Goal: Complete application form: Complete application form

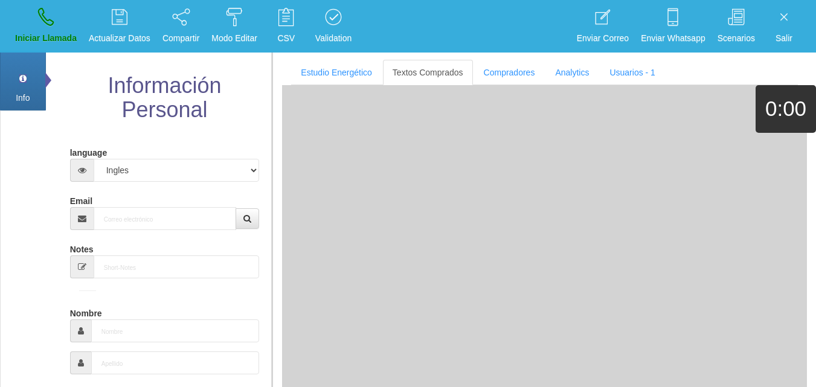
select select "4"
click at [140, 220] on input "Email" at bounding box center [165, 218] width 143 height 23
paste input "[EMAIL_ADDRESS][DOMAIN_NAME]"
type input "[EMAIL_ADDRESS][DOMAIN_NAME]"
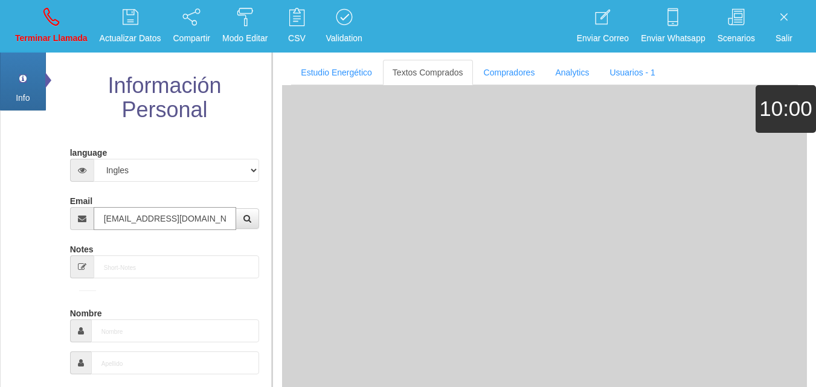
type input "[DATE]"
type input "Comprador bajo"
type input "[PERSON_NAME]"
select select "2"
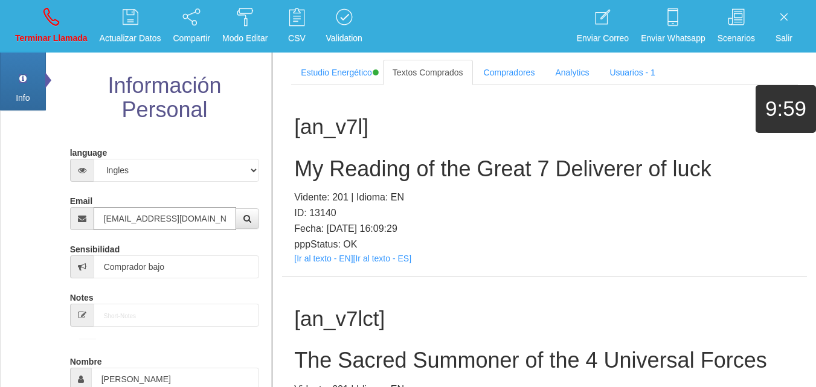
type input "[EMAIL_ADDRESS][DOMAIN_NAME]"
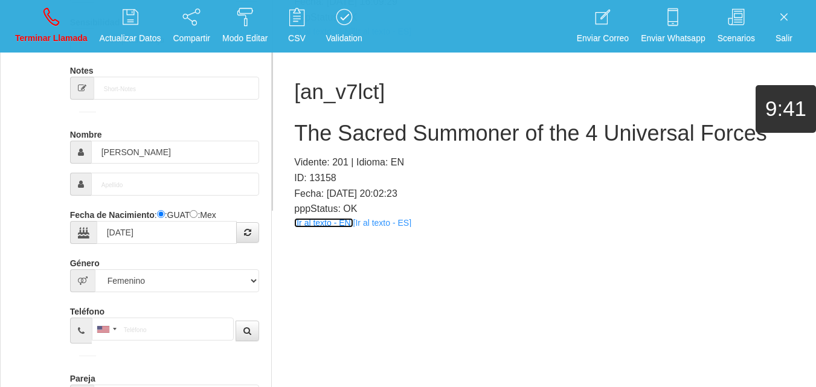
click at [339, 222] on link "[Ir al texto - EN]" at bounding box center [323, 223] width 59 height 10
click at [388, 129] on h2 "The Sacred Summoner of the 4 Universal Forces" at bounding box center [544, 133] width 501 height 24
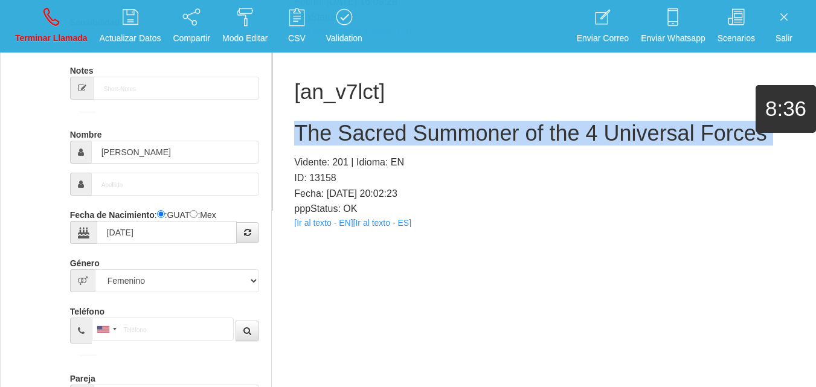
click at [388, 129] on h2 "The Sacred Summoner of the 4 Universal Forces" at bounding box center [544, 133] width 501 height 24
click at [47, 27] on link "Terminar Llamada" at bounding box center [51, 26] width 81 height 45
select select "0"
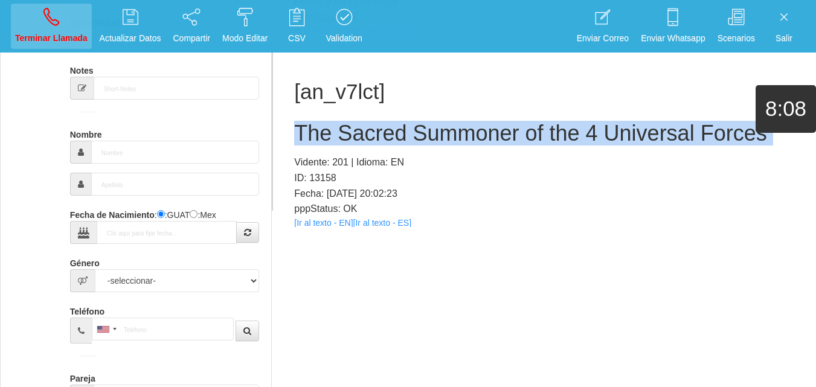
scroll to position [0, 0]
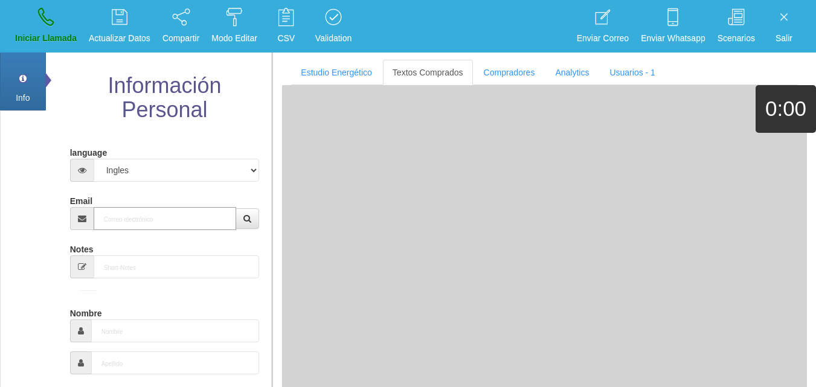
click at [182, 219] on input "Email" at bounding box center [165, 218] width 143 height 23
paste input "[EMAIL_ADDRESS][DOMAIN_NAME]"
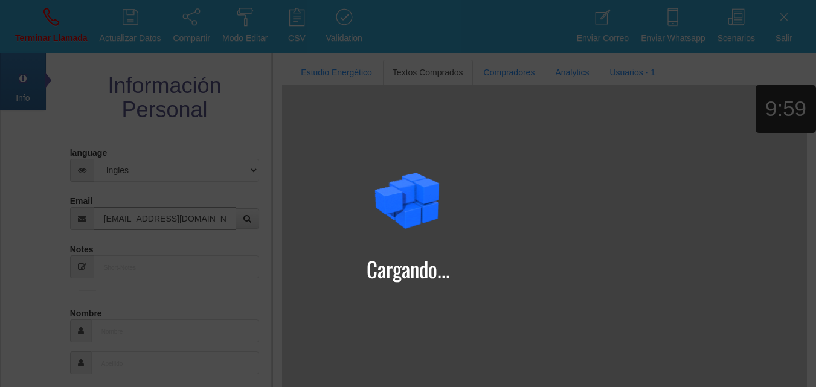
type input "[EMAIL_ADDRESS][DOMAIN_NAME]"
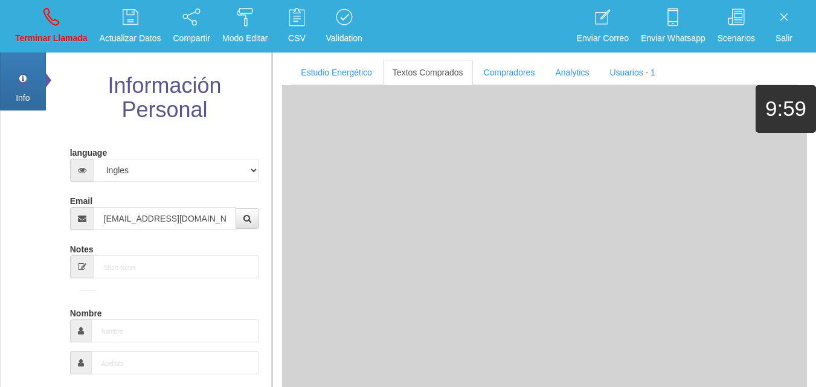
type input "[DATE]"
type input "Comprador simple"
type input "[PERSON_NAME]"
select select "1"
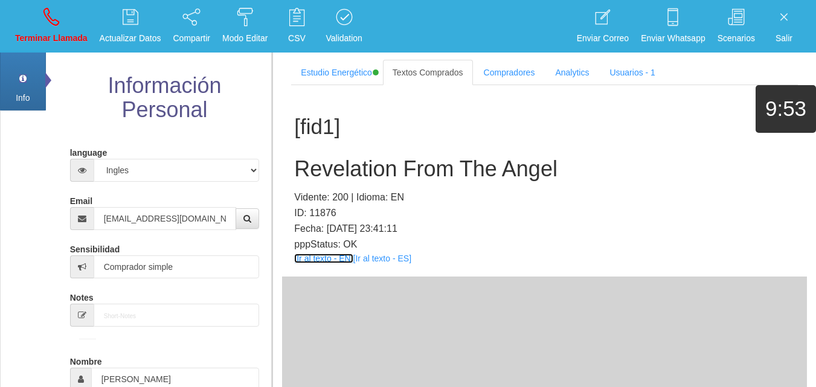
click at [338, 259] on link "[Ir al texto - EN]" at bounding box center [323, 259] width 59 height 10
click at [341, 182] on div "[fid1] Revelation From The Angel Vidente: 200 | Idioma: EN ID: 11876 Fecha: [DA…" at bounding box center [544, 180] width 525 height 191
click at [324, 169] on h2 "Revelation From The Angel" at bounding box center [544, 169] width 501 height 24
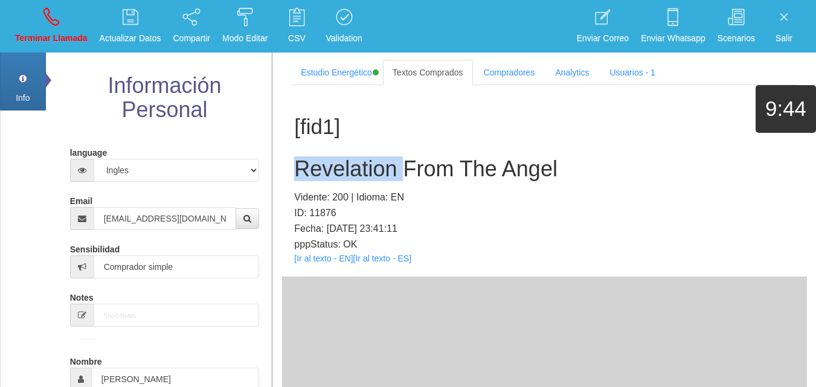
click at [324, 169] on h2 "Revelation From The Angel" at bounding box center [544, 169] width 501 height 24
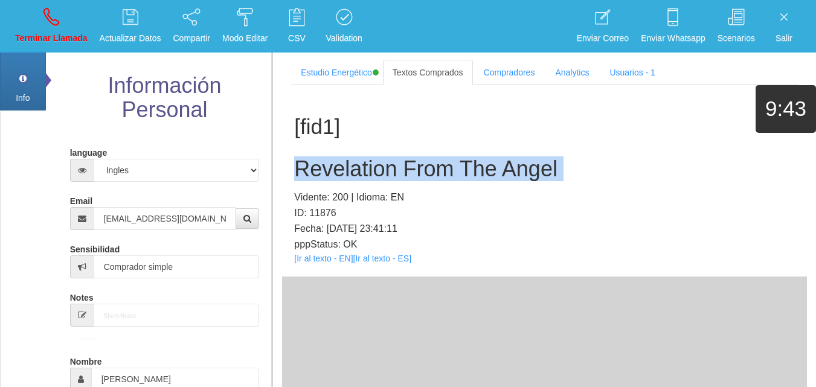
click at [324, 169] on h2 "Revelation From The Angel" at bounding box center [544, 169] width 501 height 24
copy h2 "Revelation From The Angel"
click at [58, 40] on p "Terminar Llamada" at bounding box center [51, 38] width 72 height 14
select select "0"
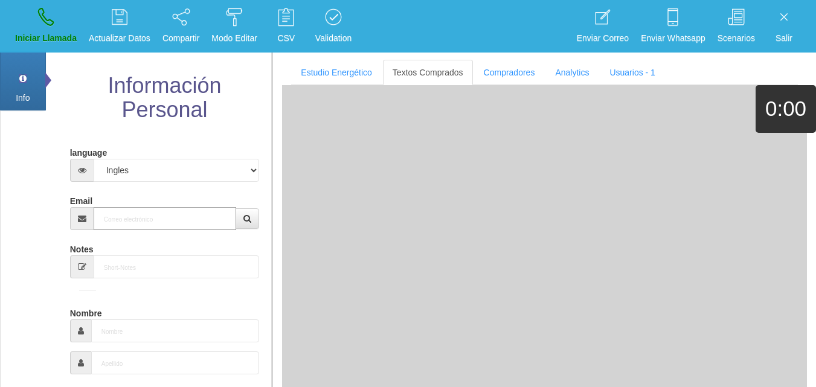
drag, startPoint x: 149, startPoint y: 222, endPoint x: 143, endPoint y: 222, distance: 6.6
click at [145, 223] on input "Email" at bounding box center [165, 218] width 143 height 23
paste input "[EMAIL_ADDRESS][DOMAIN_NAME]"
type input "[EMAIL_ADDRESS][DOMAIN_NAME]"
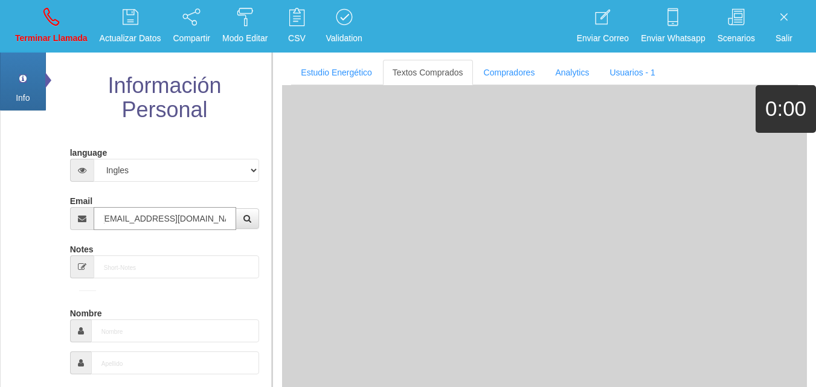
type input "[DATE]"
select select "1"
type input "Comprador simple"
type input "Del"
type input "[PERSON_NAME]"
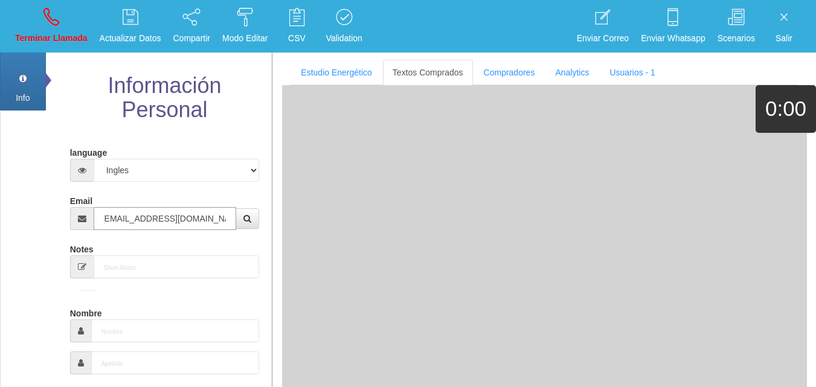
select select "1"
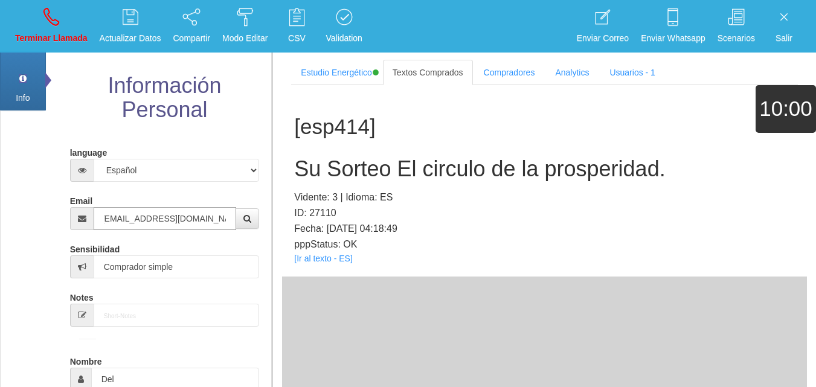
type input "[EMAIL_ADDRESS][DOMAIN_NAME]"
click at [311, 259] on link "[Ir al texto - ES]" at bounding box center [323, 259] width 58 height 10
click at [355, 162] on h2 "Su Sorteo El circulo de la prosperidad." at bounding box center [544, 169] width 501 height 24
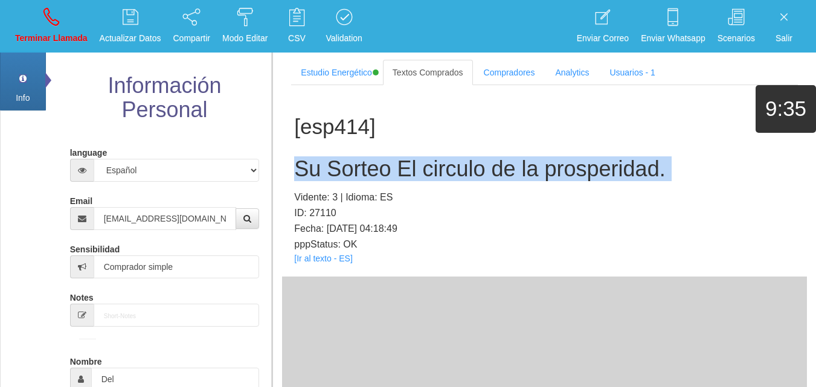
click at [355, 162] on h2 "Su Sorteo El circulo de la prosperidad." at bounding box center [544, 169] width 501 height 24
copy h2 "Su Sorteo El circulo de la prosperidad."
drag, startPoint x: 66, startPoint y: 23, endPoint x: 450, endPoint y: 73, distance: 386.8
click at [66, 23] on link "Terminar Llamada" at bounding box center [51, 26] width 81 height 45
select select "0"
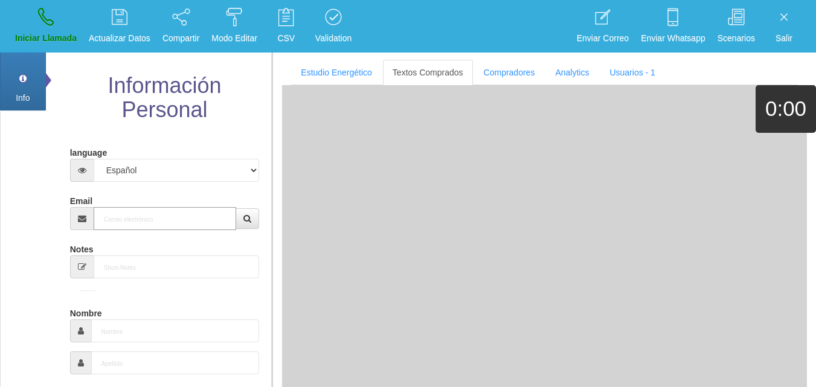
paste input "[EMAIL_ADDRESS][DOMAIN_NAME]"
click at [123, 221] on input "Email" at bounding box center [165, 218] width 143 height 23
type input "[EMAIL_ADDRESS][DOMAIN_NAME]"
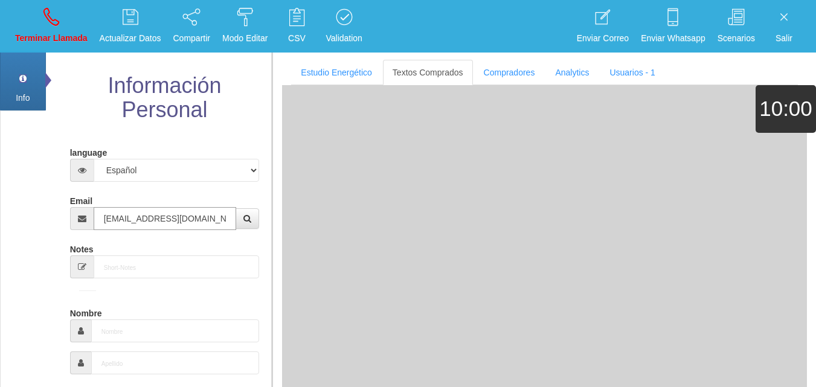
type input "13 Dic 1963"
select select "4"
type input "Buen Comprador"
type input "[PERSON_NAME]"
select select "2"
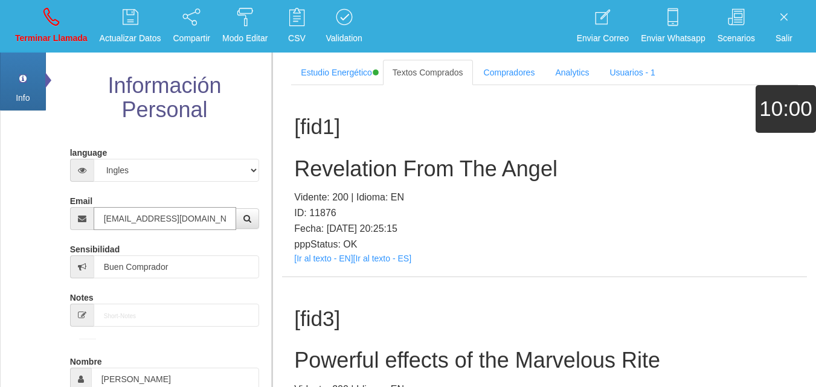
type input "[EMAIL_ADDRESS][DOMAIN_NAME]"
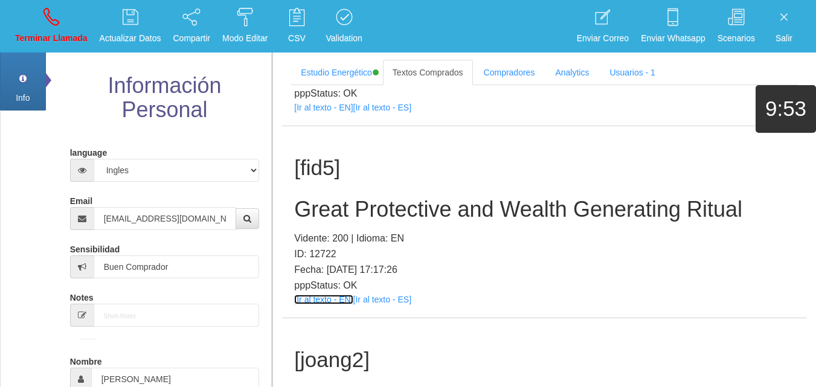
click at [333, 297] on link "[Ir al texto - EN]" at bounding box center [323, 300] width 59 height 10
click at [374, 210] on h2 "Great Protective and Wealth Generating Ritual" at bounding box center [544, 209] width 501 height 24
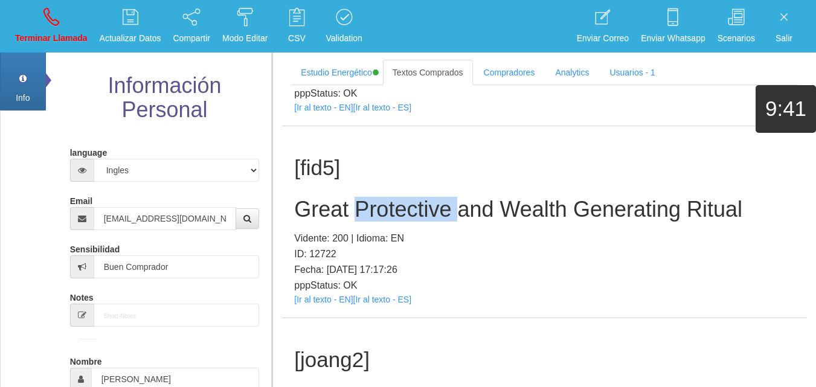
click at [374, 210] on h2 "Great Protective and Wealth Generating Ritual" at bounding box center [544, 209] width 501 height 24
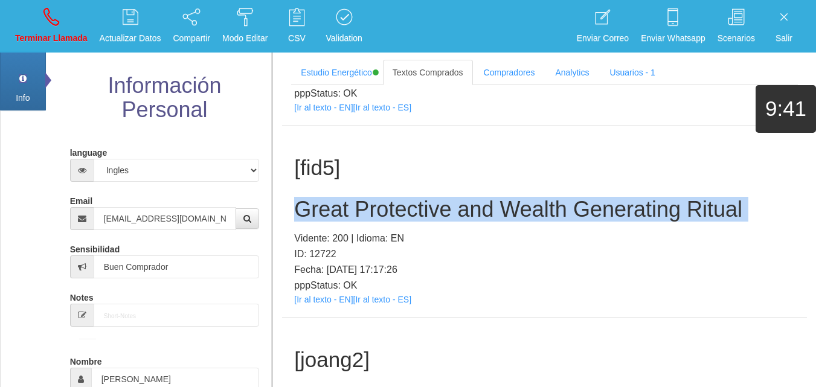
click at [374, 210] on h2 "Great Protective and Wealth Generating Ritual" at bounding box center [544, 209] width 501 height 24
copy h2 "Great Protective and Wealth Generating Ritual"
click at [67, 26] on link "Terminar Llamada" at bounding box center [51, 26] width 81 height 45
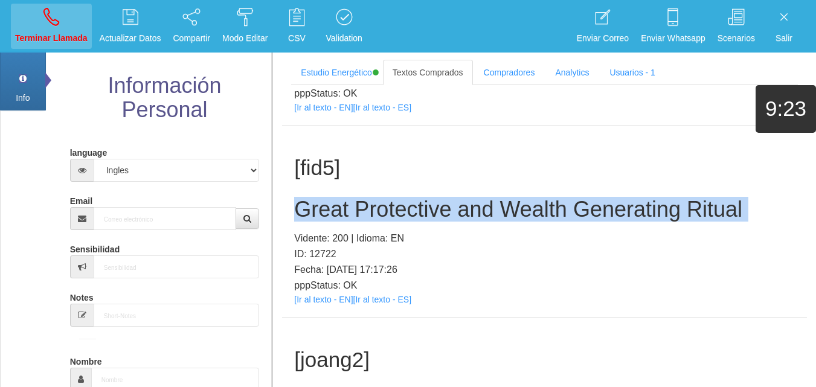
select select "0"
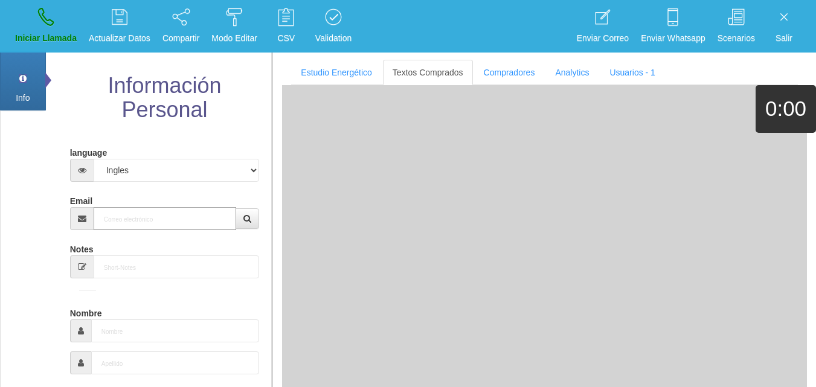
click at [159, 218] on input "Email" at bounding box center [165, 218] width 143 height 23
paste input "[PERSON_NAME][EMAIL_ADDRESS][PERSON_NAME][DOMAIN_NAME]"
type input "[PERSON_NAME][EMAIL_ADDRESS][PERSON_NAME][DOMAIN_NAME]"
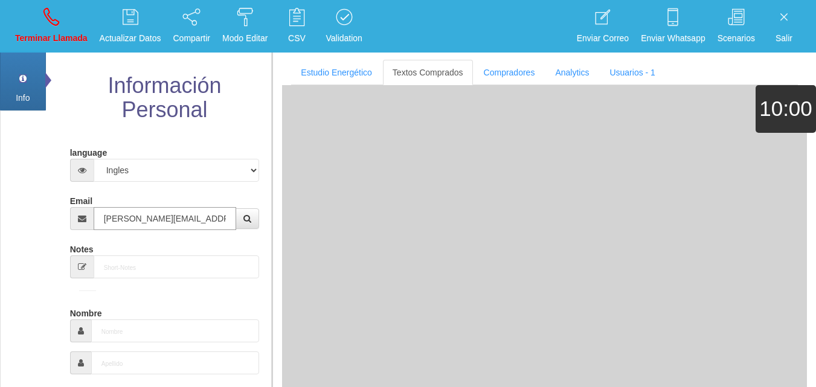
type input "18 Dic 1954"
select select
type input "Comprador simple"
type input "[PERSON_NAME]"
select select "2"
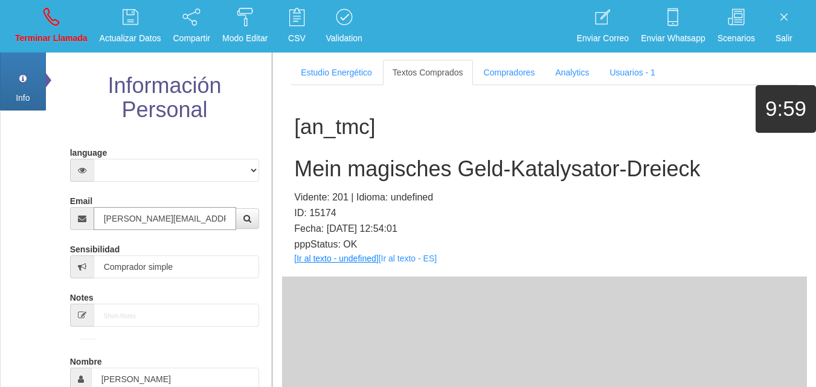
type input "[PERSON_NAME][EMAIL_ADDRESS][PERSON_NAME][DOMAIN_NAME]"
click at [333, 257] on link "[Ir al texto - undefined]" at bounding box center [336, 259] width 84 height 10
click at [318, 170] on h2 "Mein magisches Geld-Katalysator-Dreieck" at bounding box center [544, 169] width 501 height 24
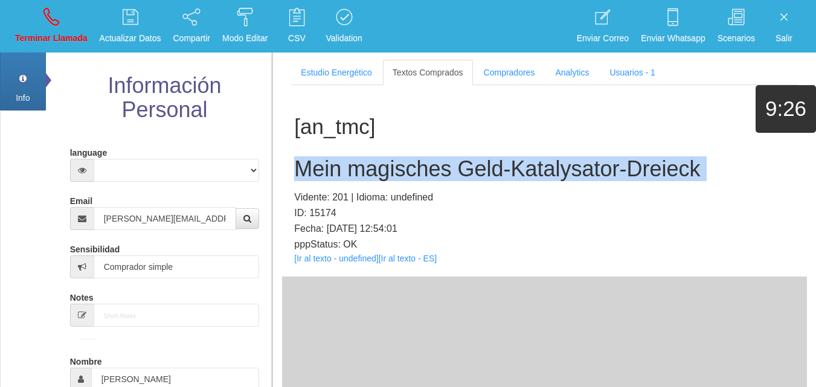
click at [318, 170] on h2 "Mein magisches Geld-Katalysator-Dreieck" at bounding box center [544, 169] width 501 height 24
copy h2 "Mein magisches Geld-Katalysator-Dreieck"
click at [39, 31] on p "Terminar Llamada" at bounding box center [51, 38] width 72 height 14
select select "0"
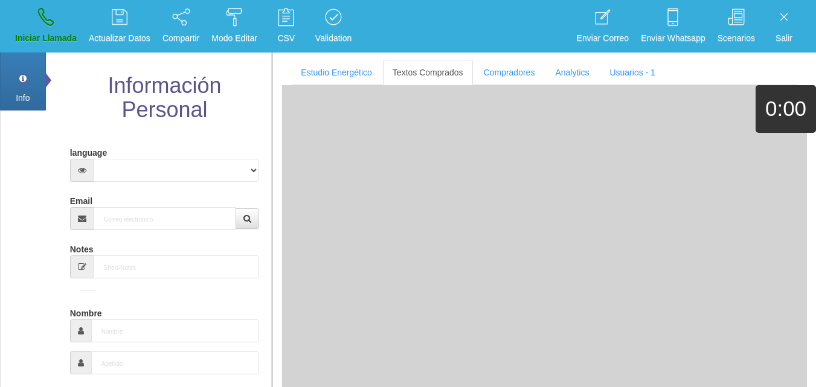
drag, startPoint x: 126, startPoint y: 186, endPoint x: 138, endPoint y: 228, distance: 43.8
click at [160, 222] on input "Email" at bounding box center [165, 218] width 143 height 23
paste input "[EMAIL_ADDRESS][DOMAIN_NAME]"
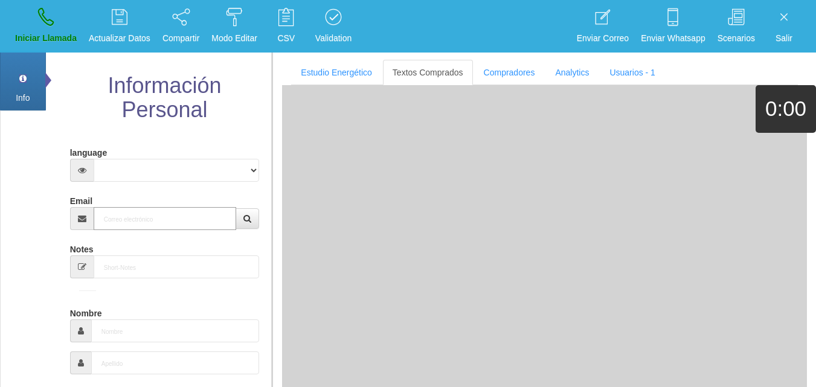
type input "[EMAIL_ADDRESS][DOMAIN_NAME]"
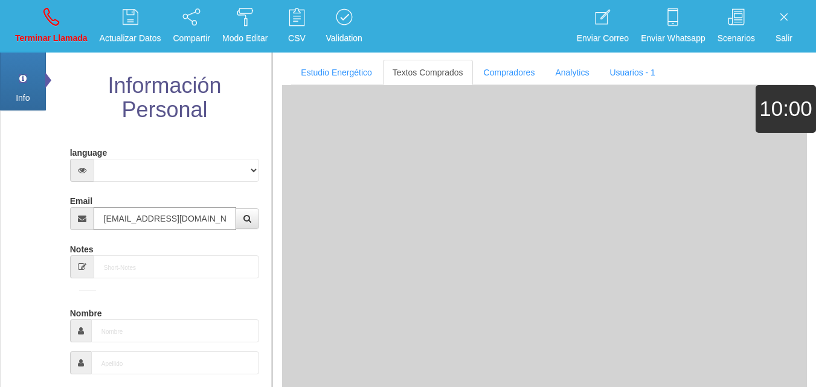
type input "[DATE]"
select select "3"
type input "Comprador simple"
type input "[PERSON_NAME]"
select select "1"
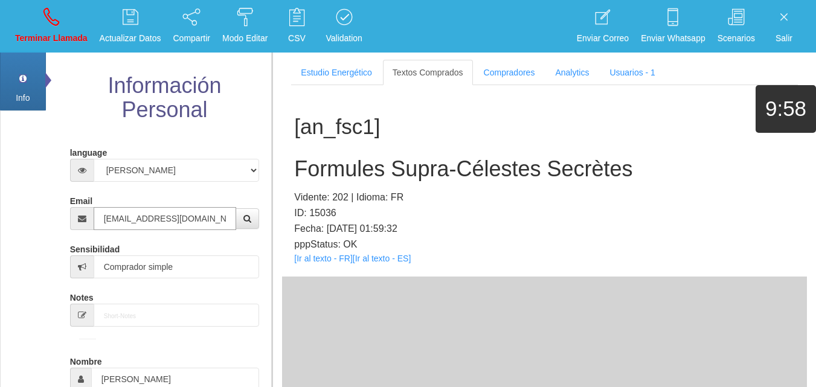
type input "[EMAIL_ADDRESS][DOMAIN_NAME]"
click at [319, 257] on link "[Ir al texto - FR]" at bounding box center [323, 259] width 58 height 10
click at [364, 156] on div "[an_fsc1] Formules Supra-Célestes Secrètes Vidente: 202 | Idioma: FR ID: 15036 …" at bounding box center [544, 180] width 525 height 191
click at [363, 156] on div "[an_fsc1] Formules Supra-Célestes Secrètes Vidente: 202 | Idioma: FR ID: 15036 …" at bounding box center [544, 180] width 525 height 191
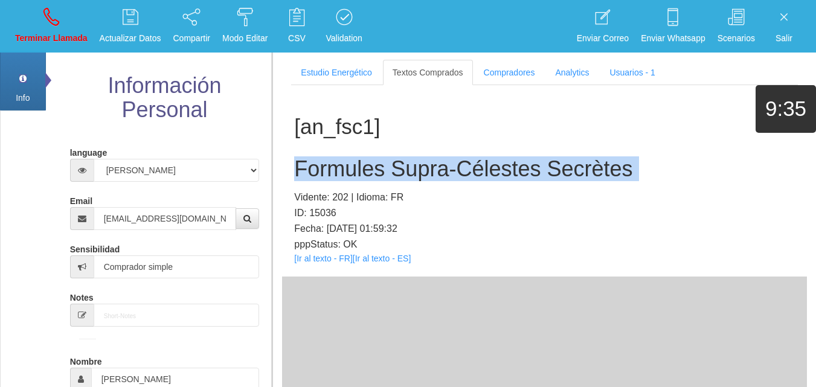
click at [363, 156] on div "[an_fsc1] Formules Supra-Célestes Secrètes Vidente: 202 | Idioma: FR ID: 15036 …" at bounding box center [544, 180] width 525 height 191
copy h2 "Formules Supra-Célestes Secrètes"
drag, startPoint x: 50, startPoint y: 36, endPoint x: 86, endPoint y: 98, distance: 72.0
click at [48, 36] on p "Terminar Llamada" at bounding box center [51, 38] width 72 height 14
select select "0"
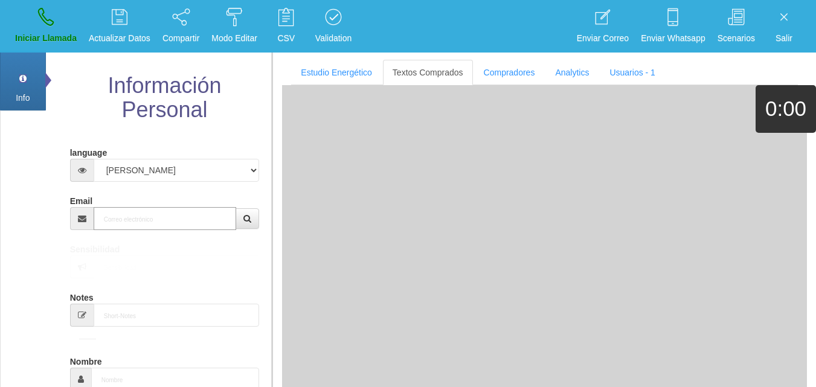
click at [160, 218] on input "Email" at bounding box center [165, 218] width 143 height 23
paste input "[EMAIL_ADDRESS][DOMAIN_NAME]"
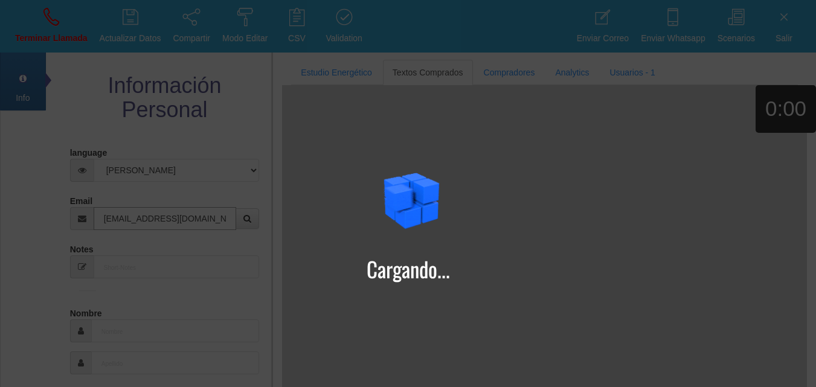
type input "[EMAIL_ADDRESS][DOMAIN_NAME]"
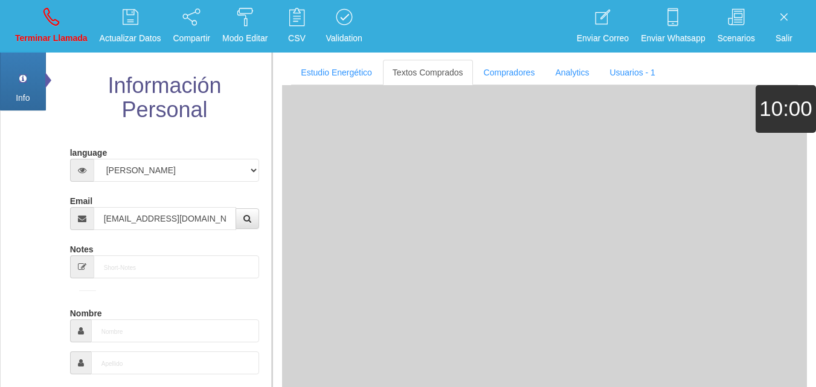
type input "11 Mayo 1958"
select select "4"
type input "Comprador simple"
type input "[PERSON_NAME]"
select select "1"
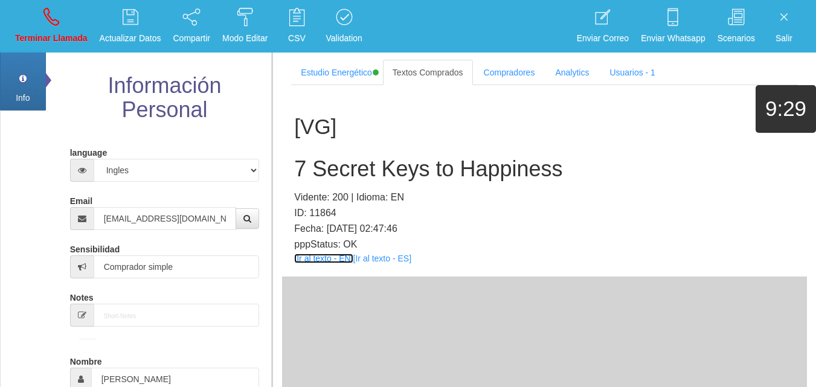
click at [311, 257] on link "[Ir al texto - EN]" at bounding box center [323, 259] width 59 height 10
click at [373, 162] on h2 "7 Secret Keys to Happiness" at bounding box center [544, 169] width 501 height 24
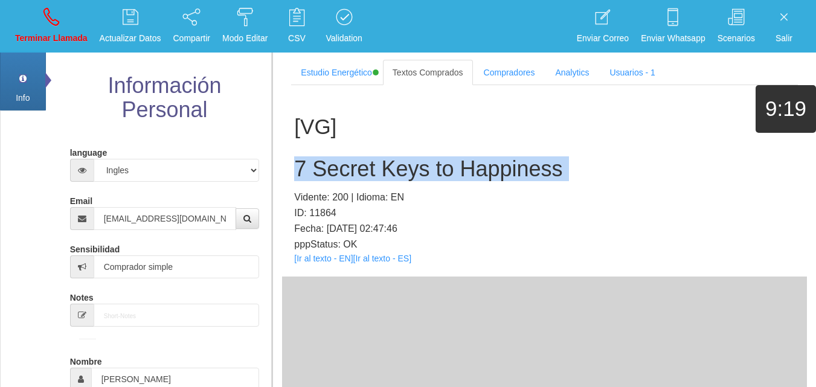
click at [373, 162] on h2 "7 Secret Keys to Happiness" at bounding box center [544, 169] width 501 height 24
copy h2 "7 Secret Keys to Happiness"
click at [31, 43] on p "Terminar Llamada" at bounding box center [51, 38] width 72 height 14
select select "0"
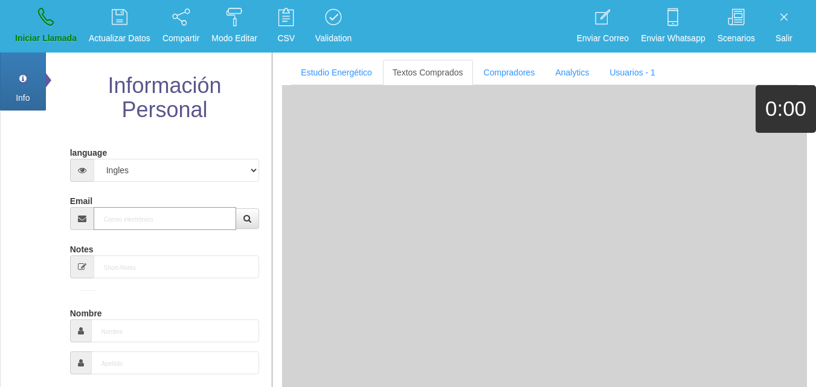
click at [136, 213] on input "Email" at bounding box center [165, 218] width 143 height 23
paste input "[PERSON_NAME][EMAIL_ADDRESS][DOMAIN_NAME]"
type input "[PERSON_NAME][EMAIL_ADDRESS][DOMAIN_NAME]"
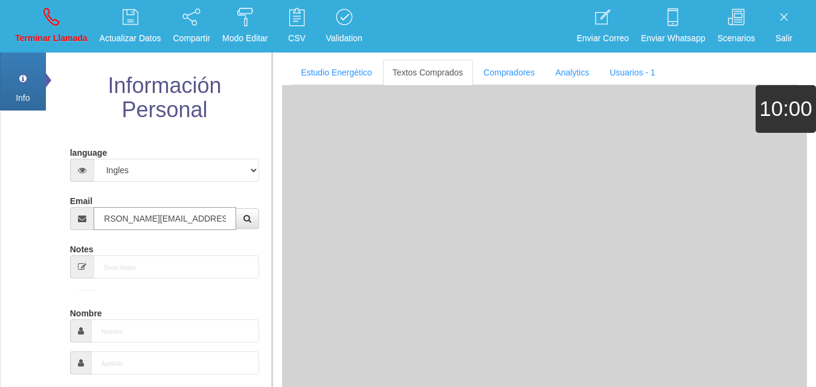
type input "31 Mayo 1987"
select select
type input "Comprador bajo"
type input "[PERSON_NAME]"
select select "2"
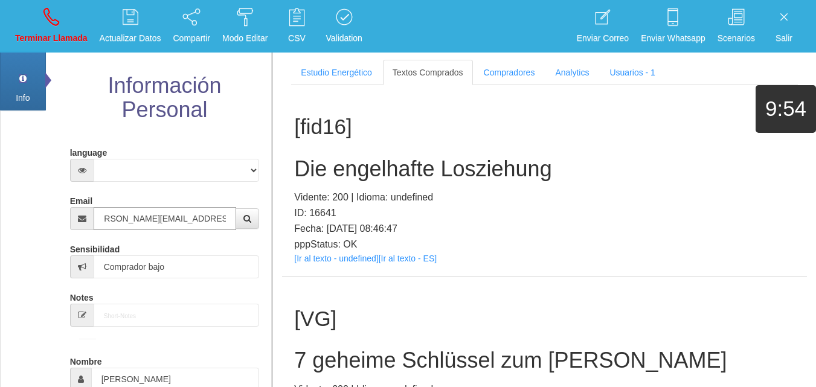
type input "[PERSON_NAME][EMAIL_ADDRESS][DOMAIN_NAME]"
click at [365, 254] on link "[Ir al texto - undefined]" at bounding box center [336, 259] width 84 height 10
click at [315, 170] on h2 "Die engelhafte Losziehung" at bounding box center [544, 169] width 501 height 24
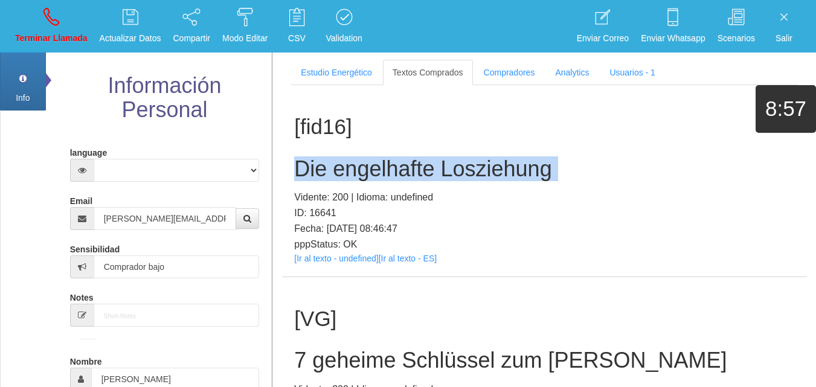
click at [315, 170] on h2 "Die engelhafte Losziehung" at bounding box center [544, 169] width 501 height 24
copy h2 "Die engelhafte Losziehung"
click at [50, 11] on icon at bounding box center [51, 16] width 16 height 19
select select "0"
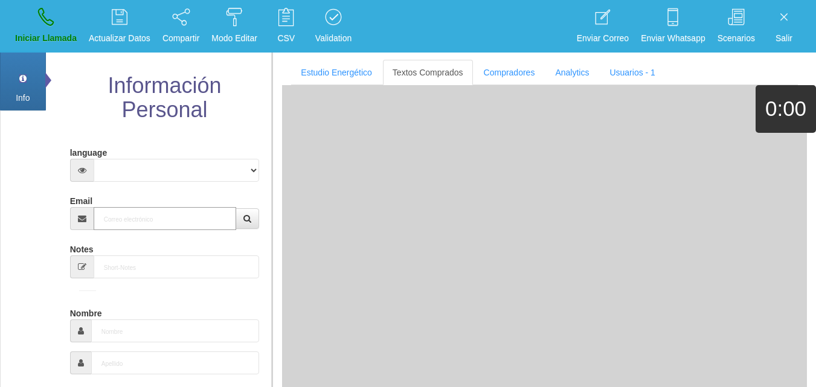
click at [156, 226] on input "Email" at bounding box center [165, 218] width 143 height 23
paste input "[EMAIL_ADDRESS][DOMAIN_NAME]"
type input "[EMAIL_ADDRESS][DOMAIN_NAME]"
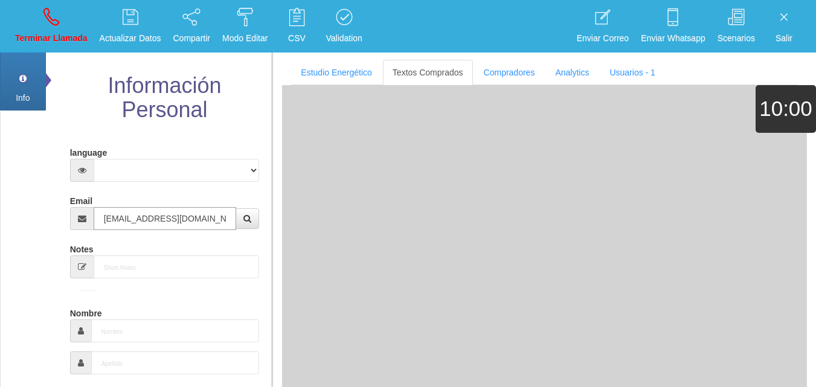
type input "[DATE]"
select select
type input "Buen Comprador"
type input "Iris"
select select "1"
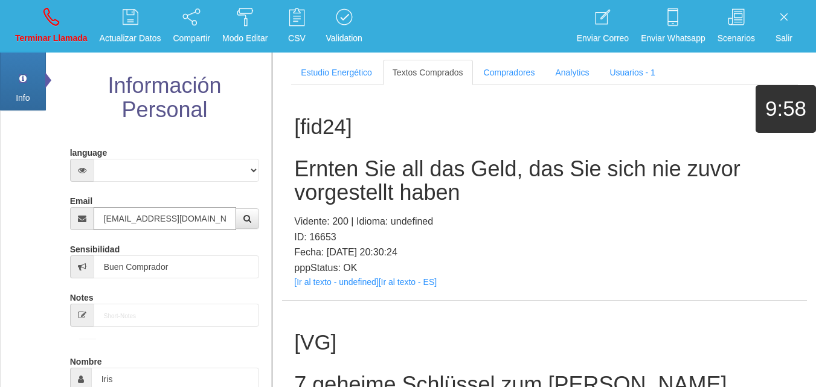
type input "[EMAIL_ADDRESS][DOMAIN_NAME]"
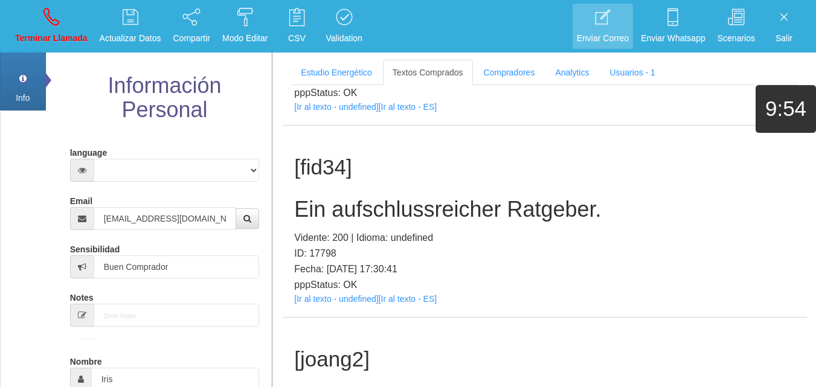
scroll to position [212, 0]
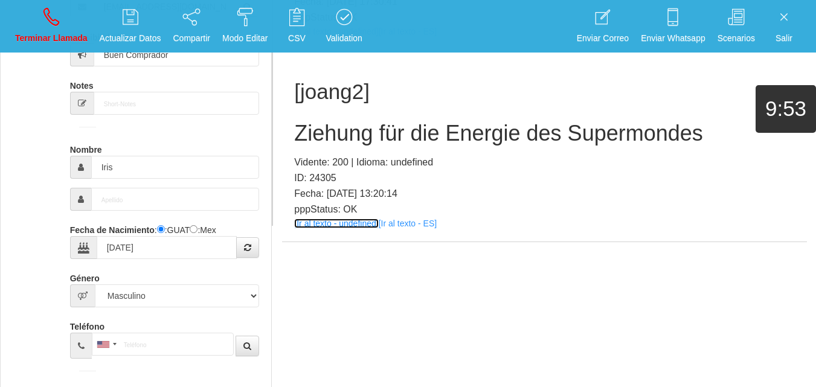
click at [315, 222] on link "[Ir al texto - undefined]" at bounding box center [336, 224] width 84 height 10
click at [301, 143] on h2 "Ziehung für die Energie des Supermondes" at bounding box center [544, 133] width 501 height 24
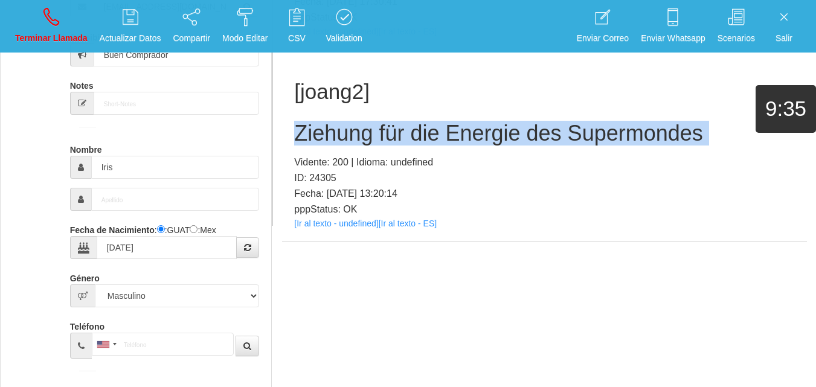
click at [301, 143] on h2 "Ziehung für die Energie des Supermondes" at bounding box center [544, 133] width 501 height 24
click at [45, 27] on link "Terminar Llamada" at bounding box center [51, 26] width 81 height 45
select select "0"
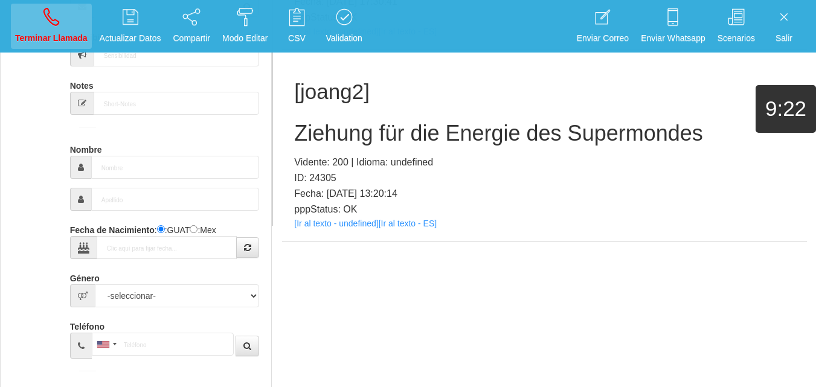
scroll to position [0, 0]
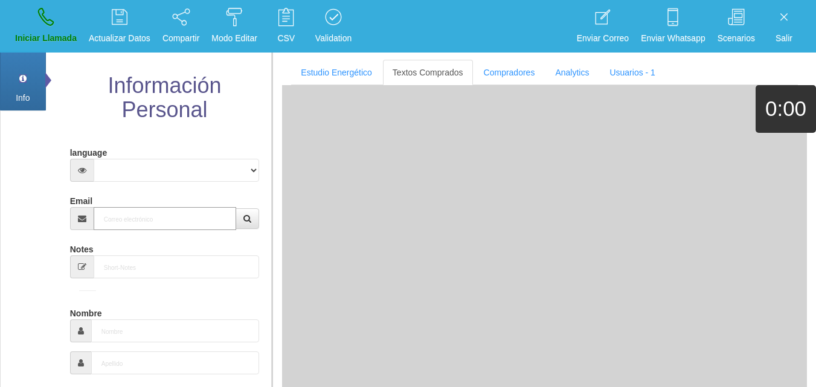
click at [141, 217] on input "Email" at bounding box center [165, 218] width 143 height 23
paste input "[DOMAIN_NAME][EMAIL_ADDRESS][DOMAIN_NAME]"
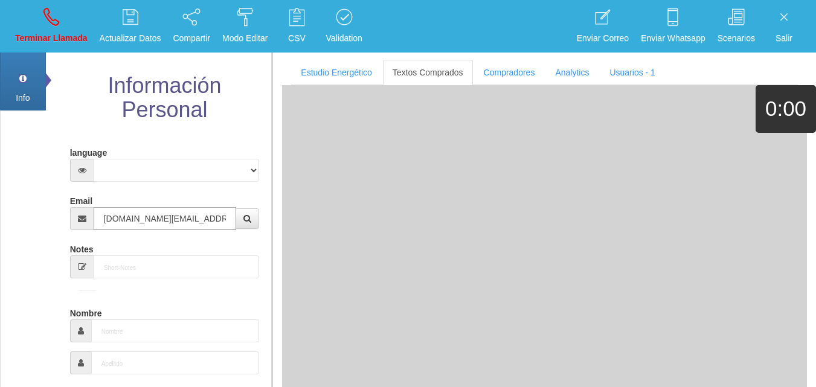
type input "[DOMAIN_NAME][EMAIL_ADDRESS][DOMAIN_NAME]"
type input "[DATE]"
select select "4"
type input "Comprador bajo"
type input "Jo"
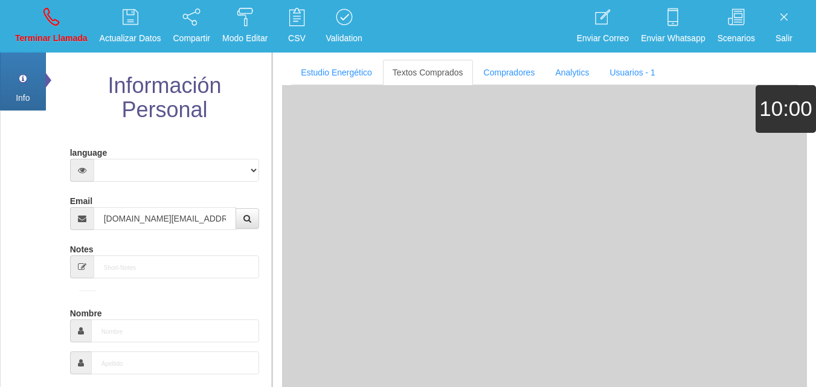
select select "2"
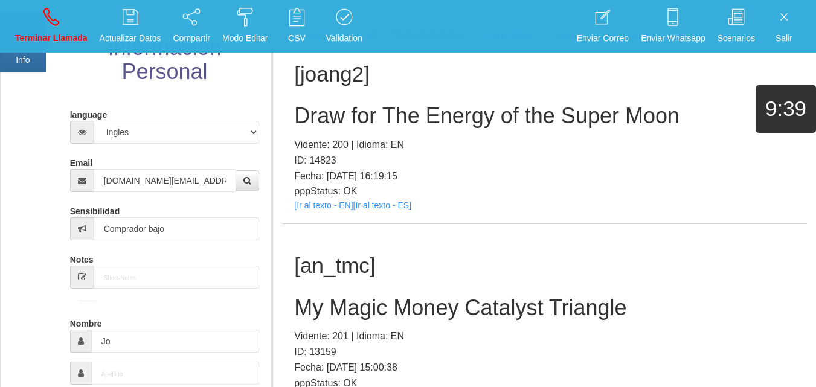
scroll to position [31, 0]
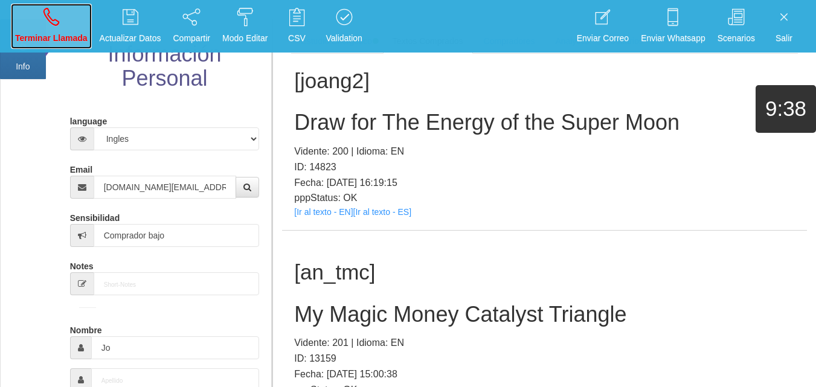
click at [31, 31] on link "Terminar Llamada" at bounding box center [51, 26] width 81 height 45
select select "0"
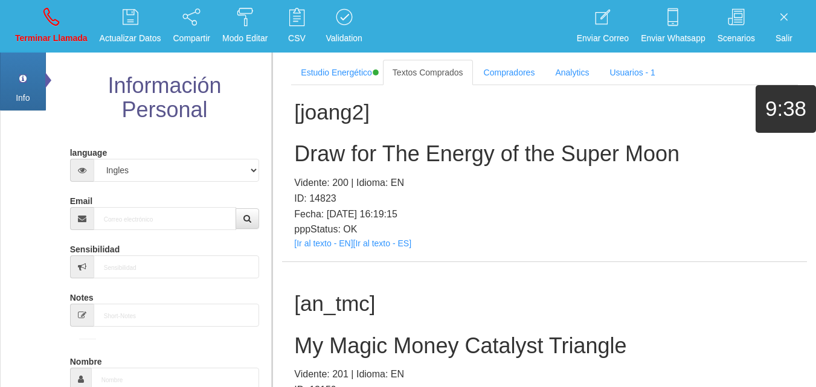
scroll to position [0, 0]
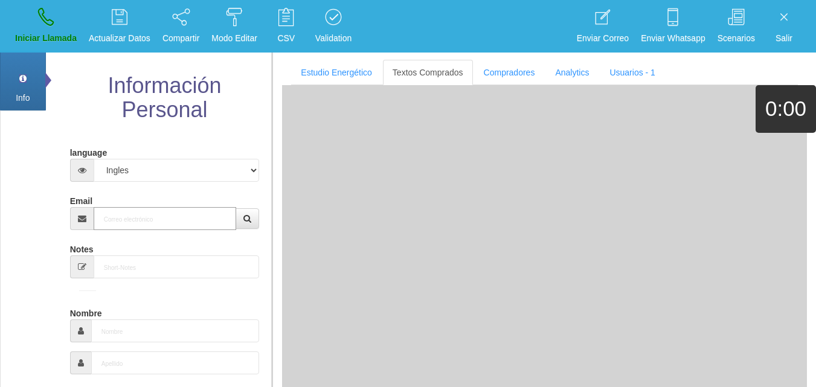
click at [158, 216] on input "Email" at bounding box center [165, 218] width 143 height 23
paste input "[DOMAIN_NAME][EMAIL_ADDRESS][DOMAIN_NAME]"
type input "[DOMAIN_NAME][EMAIL_ADDRESS][DOMAIN_NAME]"
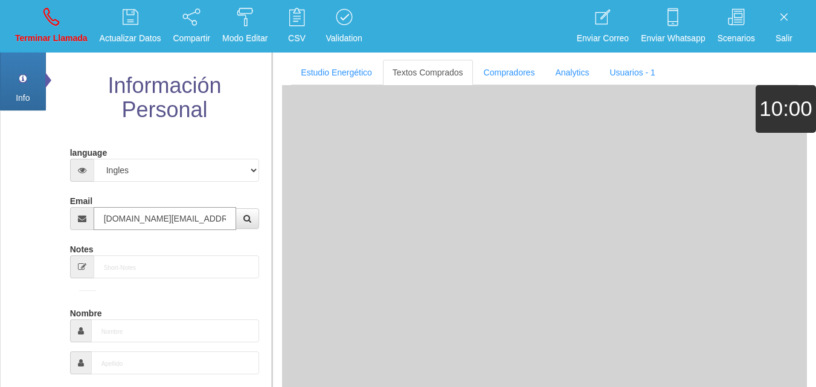
type input "[DATE]"
type input "Comprador bajo"
type input "Jo"
select select "2"
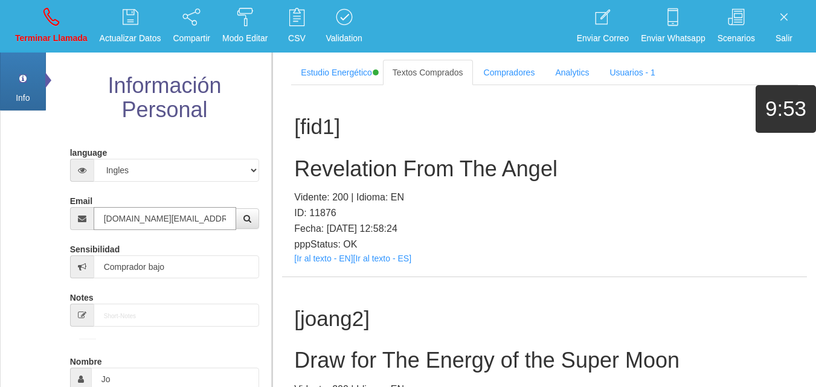
type input "[DOMAIN_NAME][EMAIL_ADDRESS][DOMAIN_NAME]"
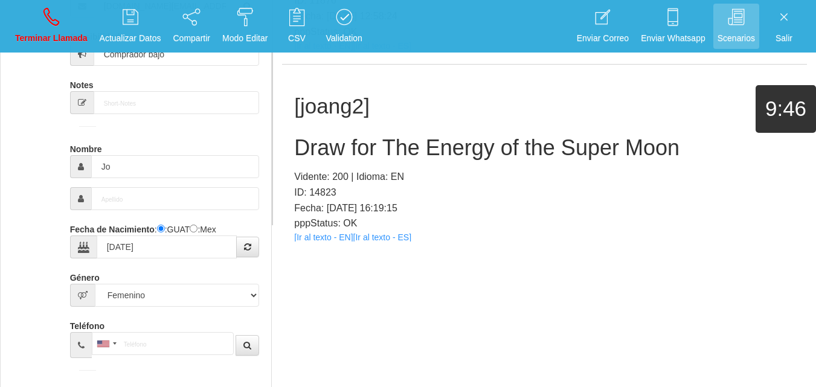
scroll to position [207, 0]
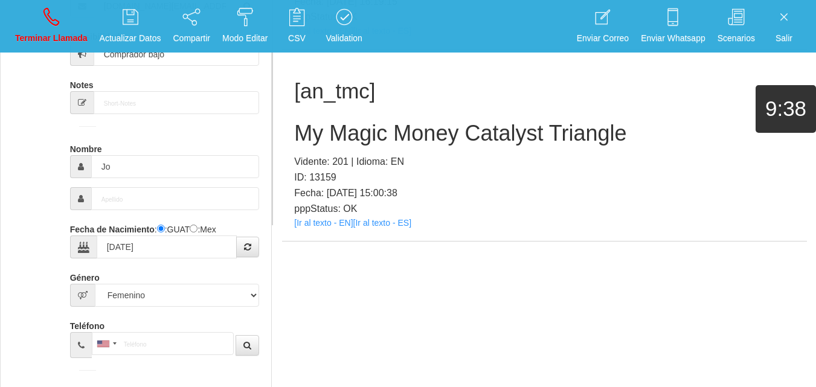
click at [327, 228] on div "[an_tmc] My Magic Money Catalyst Triangle Vidente: 201 | Idioma: EN ID: 13159 F…" at bounding box center [544, 145] width 525 height 191
click at [317, 223] on link "[Ir al texto - EN]" at bounding box center [323, 223] width 59 height 10
click at [371, 140] on h2 "My Magic Money Catalyst Triangle" at bounding box center [544, 133] width 501 height 24
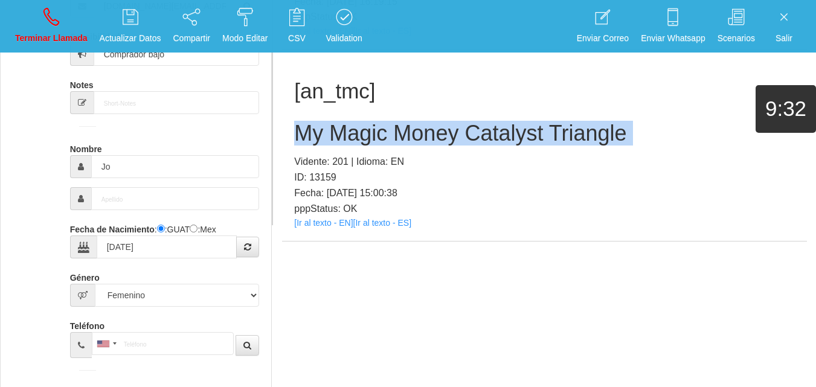
click at [371, 140] on h2 "My Magic Money Catalyst Triangle" at bounding box center [544, 133] width 501 height 24
copy h2 "My Magic Money Catalyst Triangle"
click at [62, 25] on link "Terminar Llamada" at bounding box center [51, 26] width 81 height 45
select select "0"
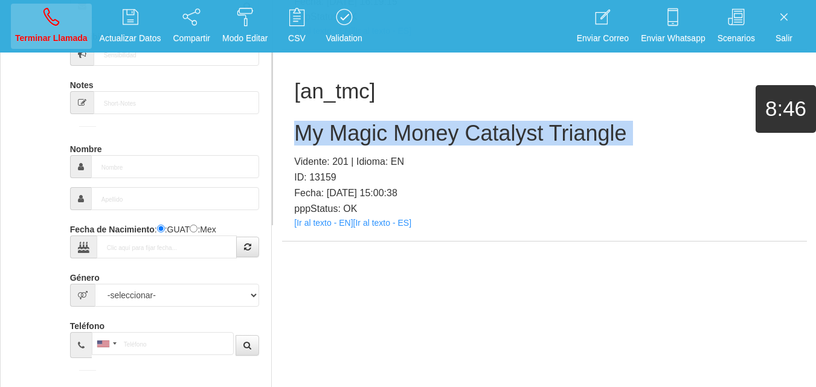
scroll to position [0, 0]
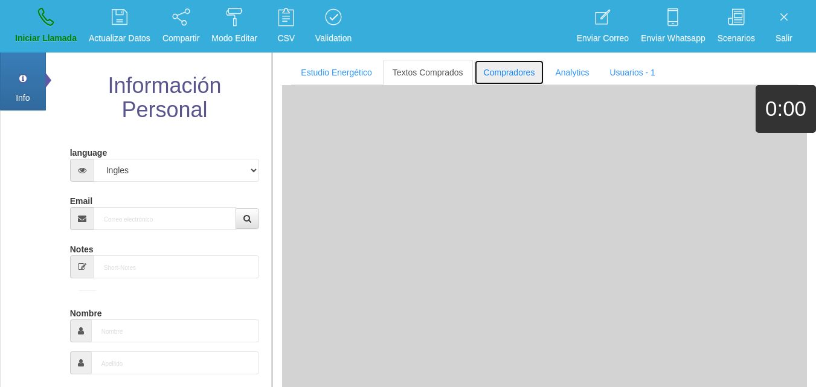
click at [509, 72] on link "Compradores" at bounding box center [509, 72] width 71 height 25
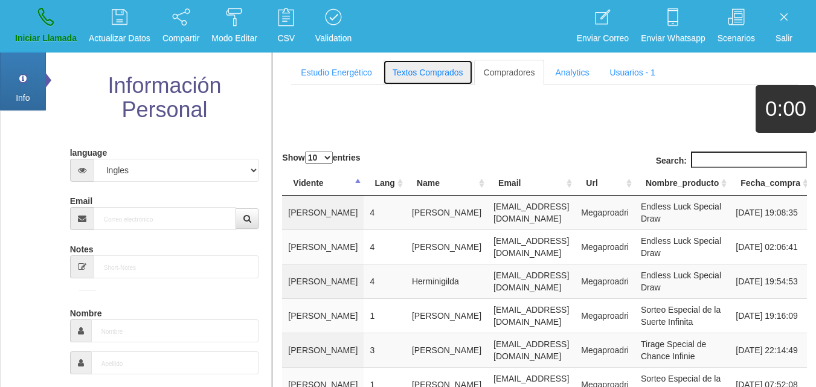
click at [417, 69] on link "Textos Comprados" at bounding box center [428, 72] width 90 height 25
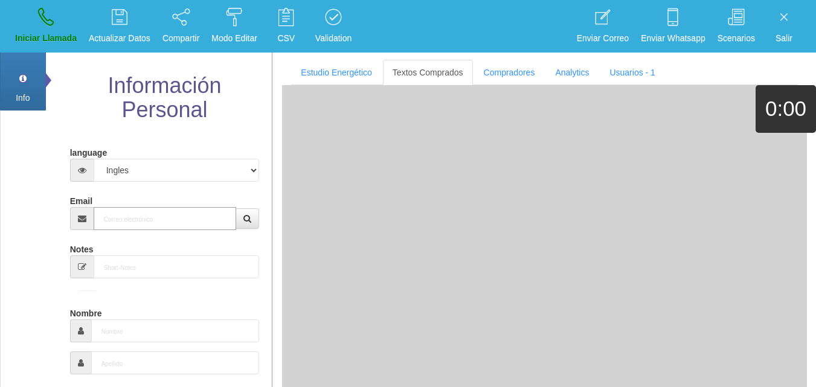
click at [206, 220] on input "Email" at bounding box center [165, 218] width 143 height 23
paste input "[EMAIL_ADDRESS][DOMAIN_NAME]"
type input "[EMAIL_ADDRESS][DOMAIN_NAME]"
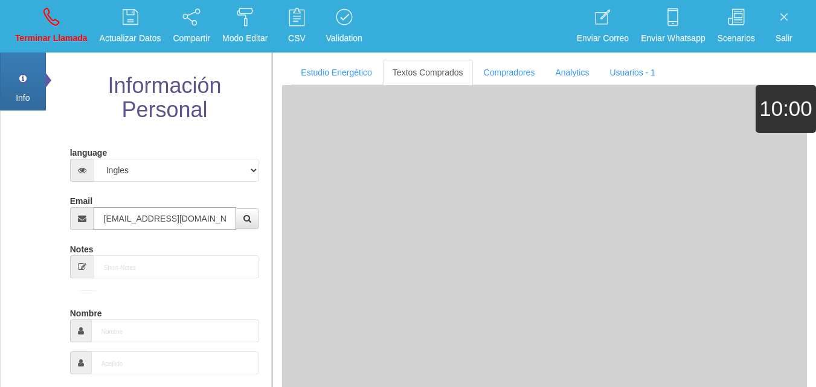
type input "6 Abr 1942"
select select "3"
type input "[PERSON_NAME]"
select select "2"
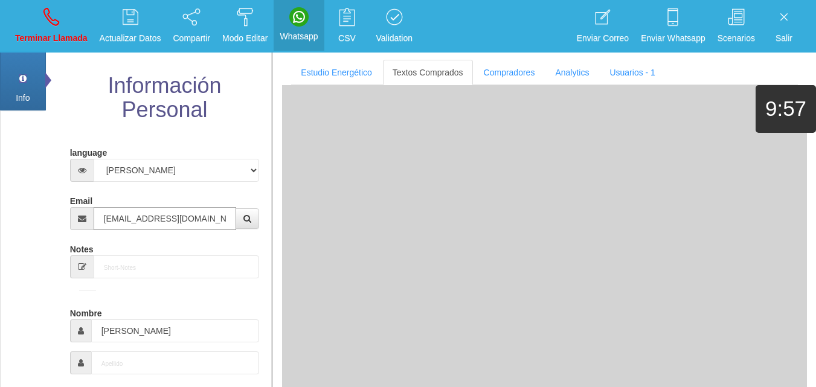
type input "[EMAIL_ADDRESS][DOMAIN_NAME]"
click at [71, 30] on link "Terminar Llamada" at bounding box center [51, 26] width 81 height 45
select select "0"
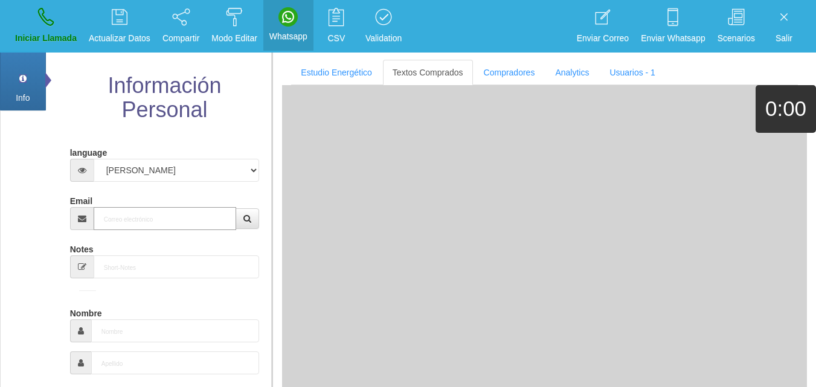
click at [136, 214] on input "Email" at bounding box center [165, 218] width 143 height 23
paste input "[EMAIL_ADDRESS][DOMAIN_NAME]"
type input "[EMAIL_ADDRESS][DOMAIN_NAME]"
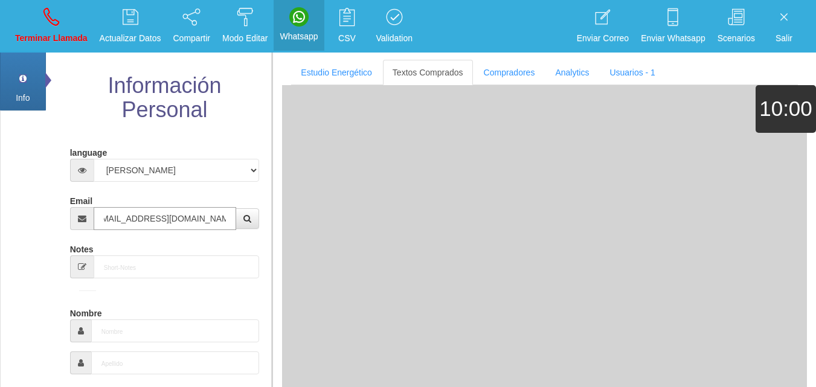
type input "[DATE]"
select select "1"
type input "[PERSON_NAME]"
select select "2"
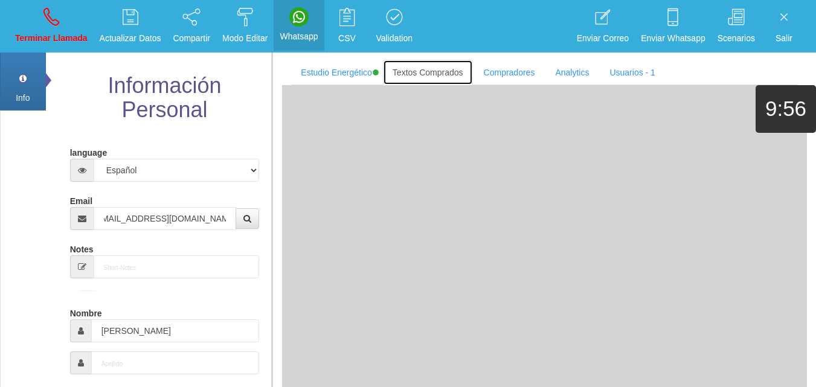
click at [431, 70] on link "Textos Comprados" at bounding box center [428, 72] width 90 height 25
click at [154, 222] on input "[EMAIL_ADDRESS][DOMAIN_NAME]" at bounding box center [165, 218] width 143 height 23
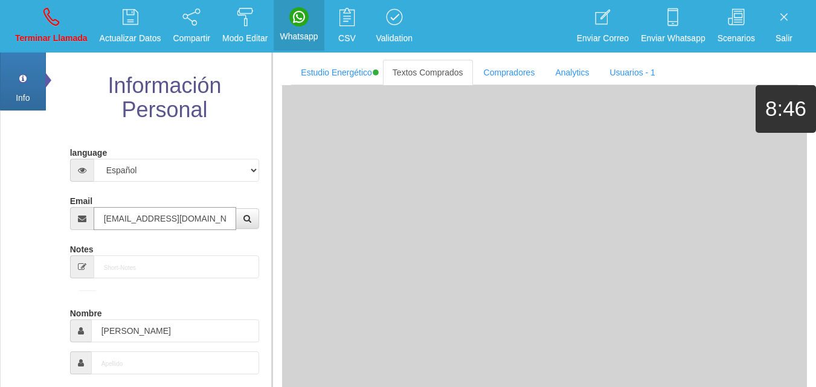
paste input "peacebenow.[PERSON_NAME]"
type input "[EMAIL_ADDRESS][PERSON_NAME][DOMAIN_NAME]"
type input "[DATE]"
select select "4"
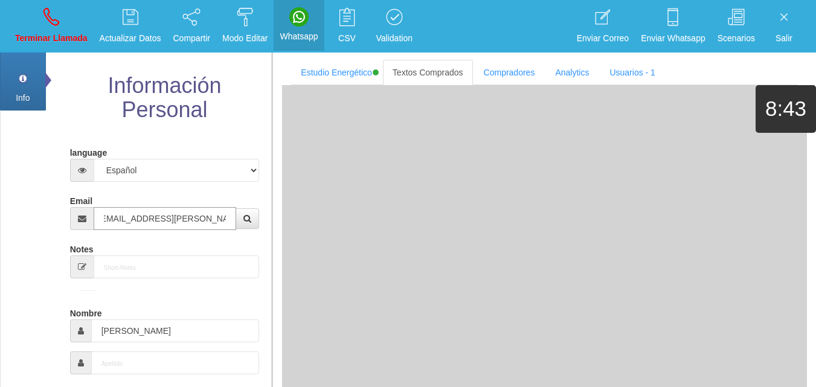
type input "Comprador simple"
type input "[PERSON_NAME]"
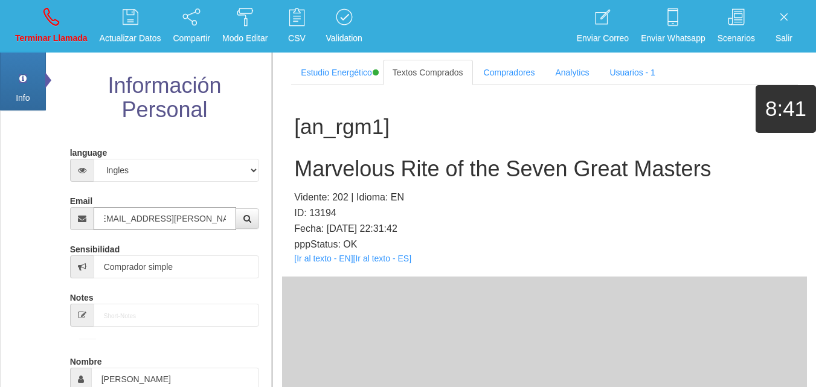
type input "[EMAIL_ADDRESS][PERSON_NAME][DOMAIN_NAME]"
click at [48, 27] on link "Terminar Llamada" at bounding box center [51, 26] width 81 height 45
select select "0"
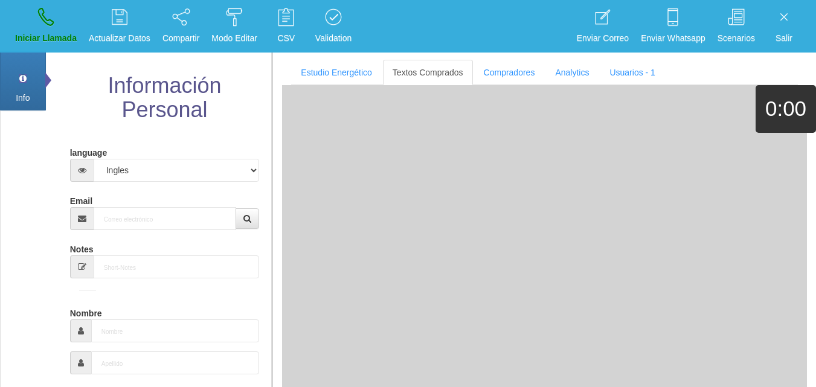
scroll to position [60, 0]
